Goal: Information Seeking & Learning: Learn about a topic

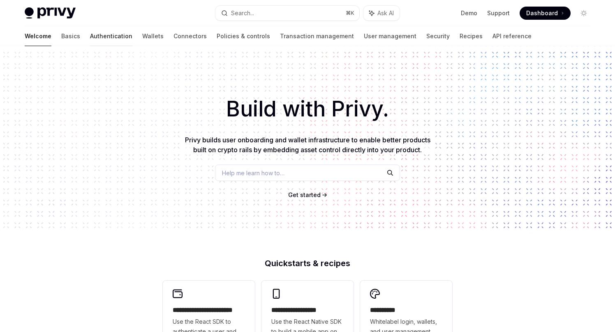
click at [90, 32] on link "Authentication" at bounding box center [111, 36] width 42 height 20
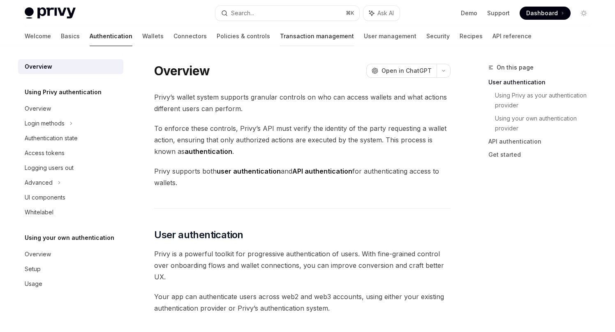
click at [280, 40] on link "Transaction management" at bounding box center [317, 36] width 74 height 20
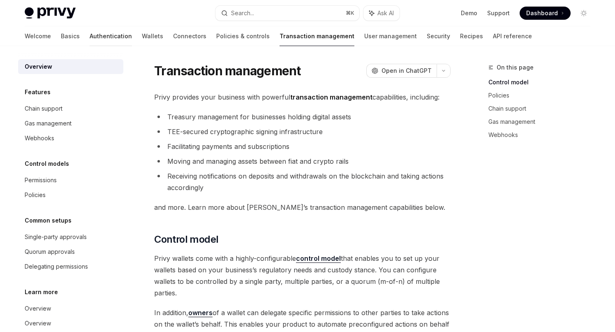
click at [90, 37] on link "Authentication" at bounding box center [111, 36] width 42 height 20
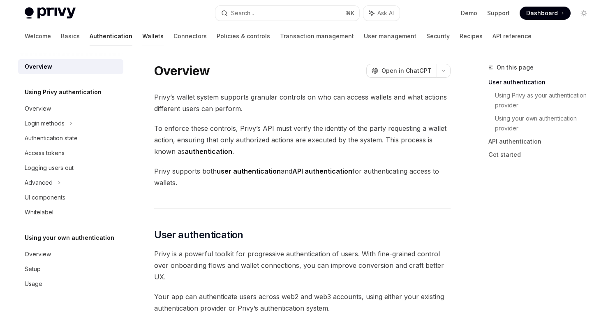
click at [142, 31] on link "Wallets" at bounding box center [152, 36] width 21 height 20
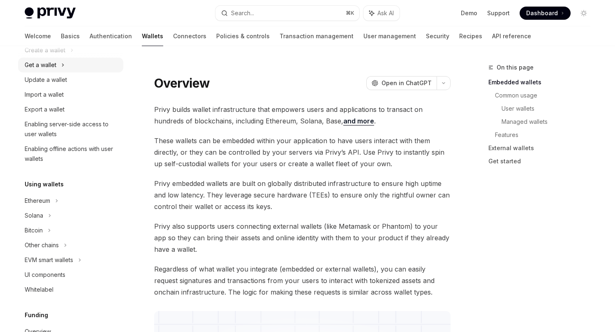
scroll to position [89, 0]
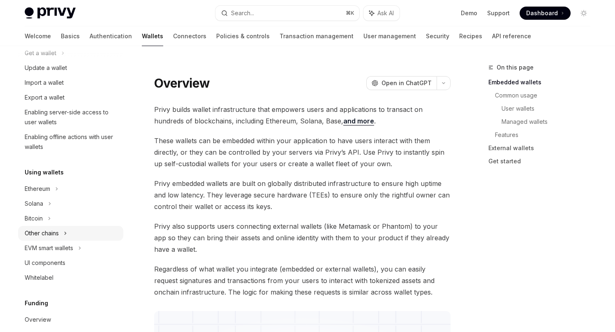
click at [48, 234] on div "Other chains" at bounding box center [42, 233] width 34 height 10
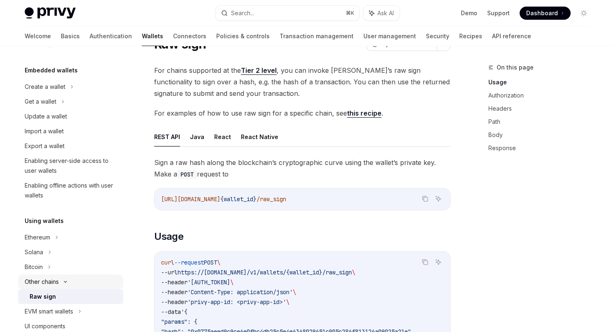
scroll to position [40, 0]
click at [79, 91] on div "Create a wallet" at bounding box center [70, 87] width 105 height 15
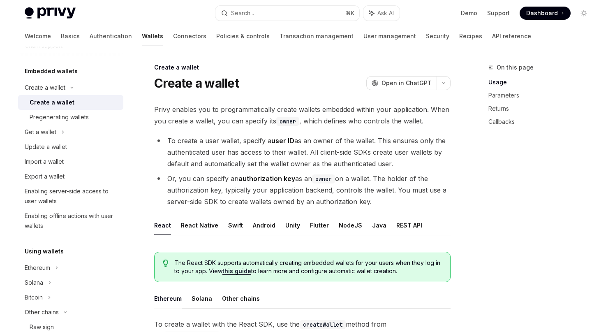
click at [225, 118] on span "Privy enables you to programmatically create wallets embedded within your appli…" at bounding box center [302, 115] width 296 height 23
click at [61, 35] on link "Basics" at bounding box center [70, 36] width 19 height 20
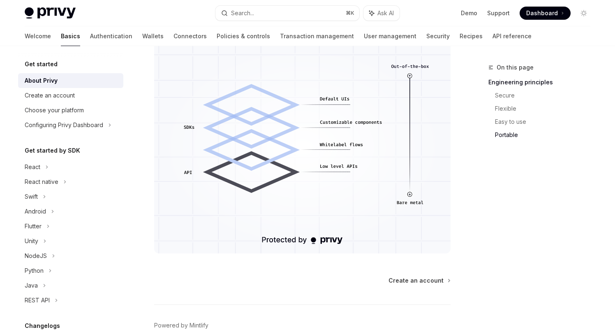
scroll to position [744, 0]
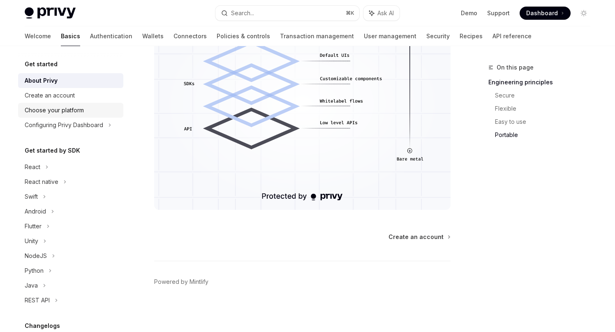
click at [77, 112] on div "Choose your platform" at bounding box center [54, 110] width 59 height 10
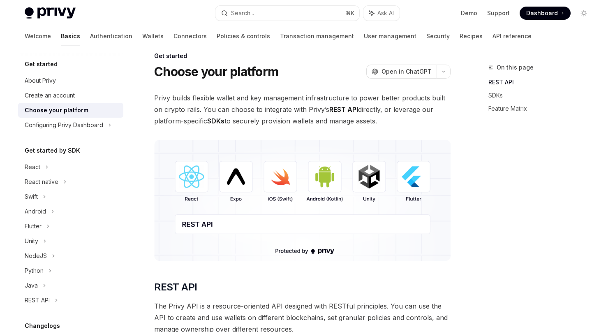
scroll to position [9, 0]
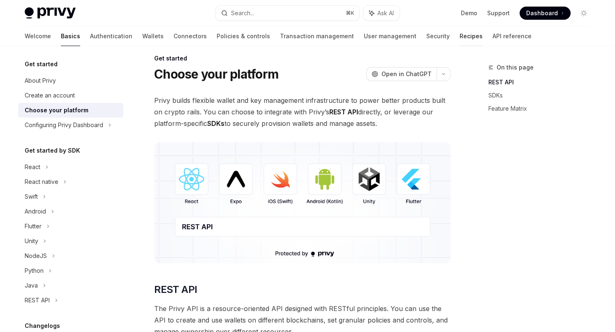
click at [460, 38] on link "Recipes" at bounding box center [471, 36] width 23 height 20
type textarea "*"
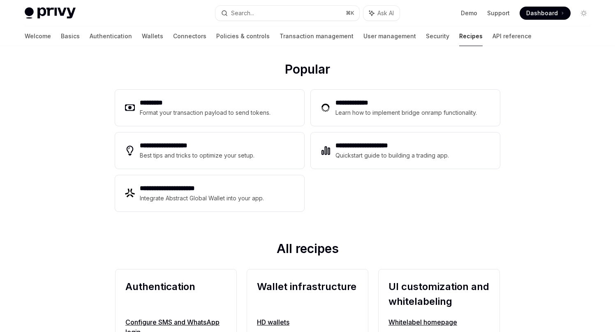
scroll to position [83, 0]
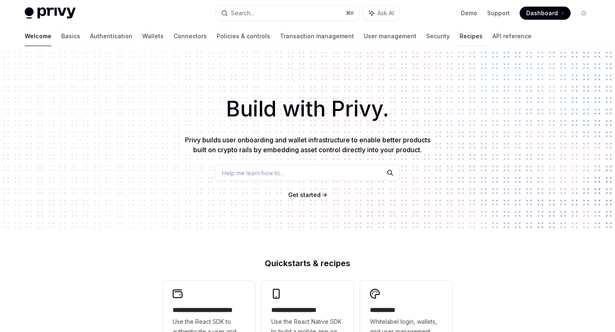
click at [460, 38] on link "Recipes" at bounding box center [471, 36] width 23 height 20
type textarea "*"
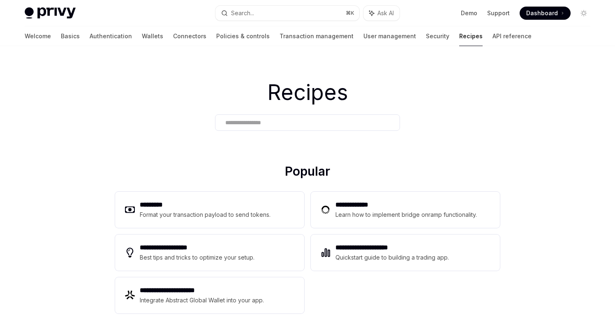
click at [270, 124] on input "text" at bounding box center [307, 122] width 164 height 9
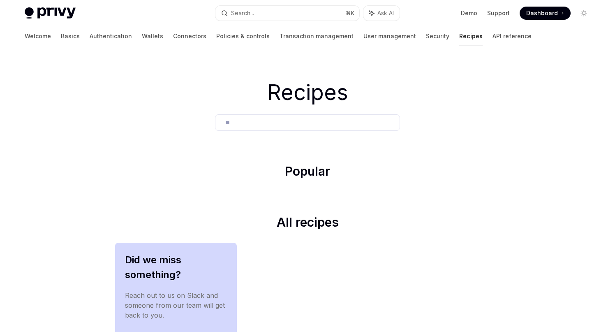
type input "***"
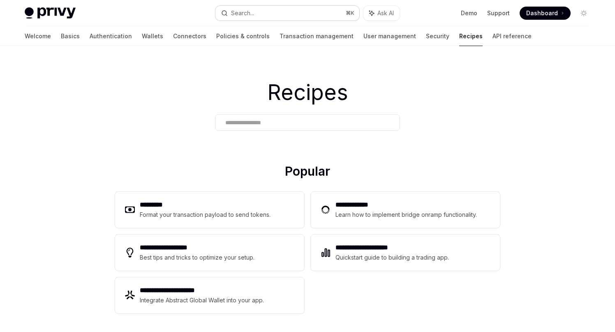
click at [258, 6] on button "Search... ⌘ K" at bounding box center [287, 13] width 144 height 15
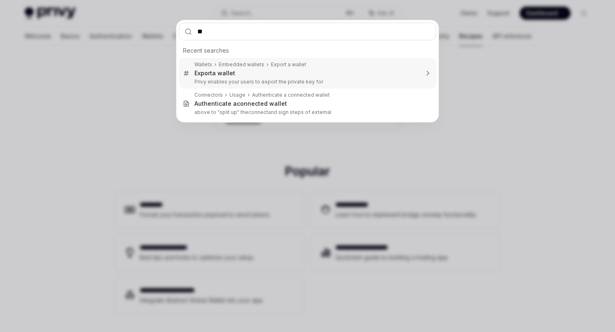
type input "***"
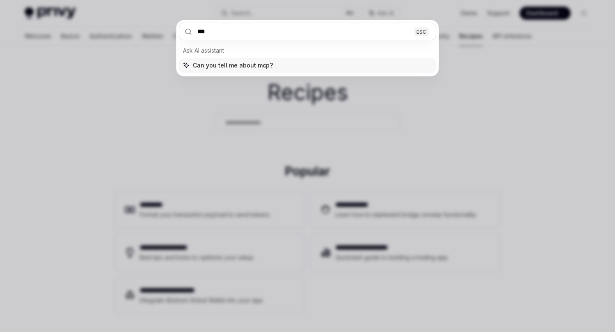
type textarea "*"
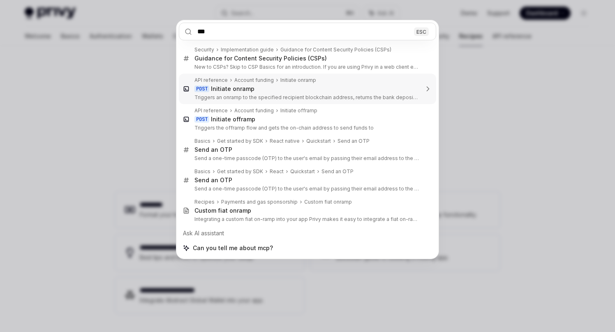
type input "***"
click at [142, 108] on div "*** ESC Security Implementation guide Guidance for Content Security Policies (C…" at bounding box center [307, 166] width 615 height 332
